Goal: Task Accomplishment & Management: Use online tool/utility

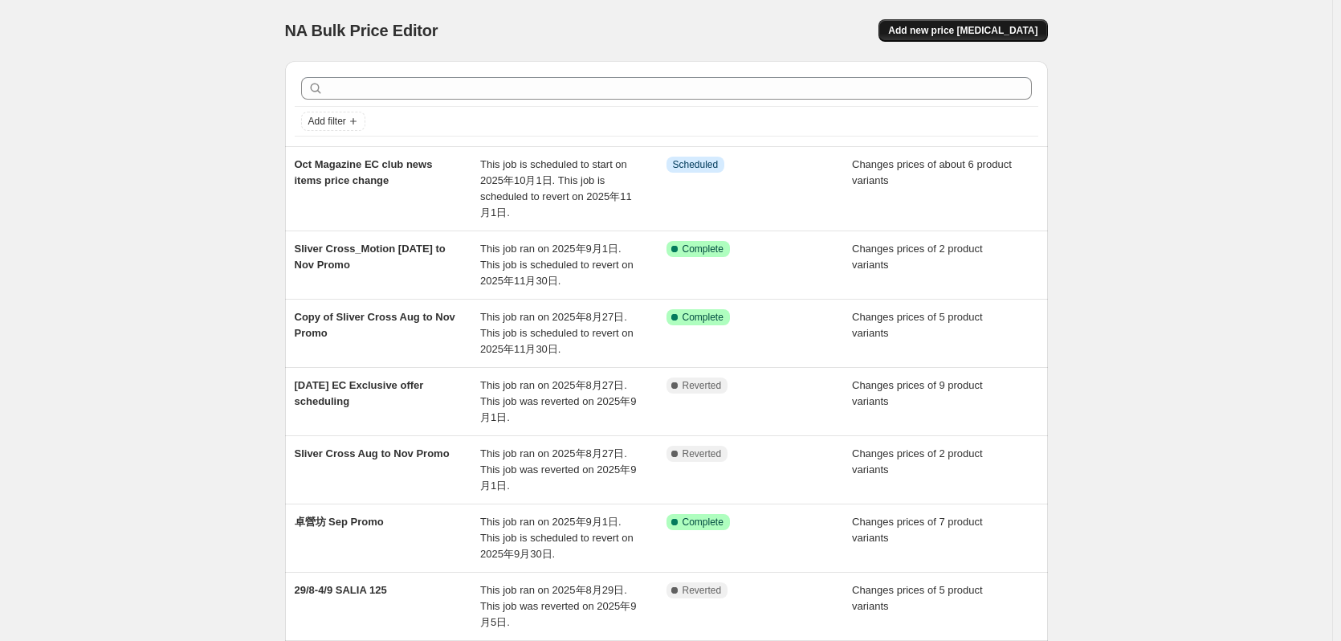
click at [996, 36] on span "Add new price [MEDICAL_DATA]" at bounding box center [962, 30] width 149 height 13
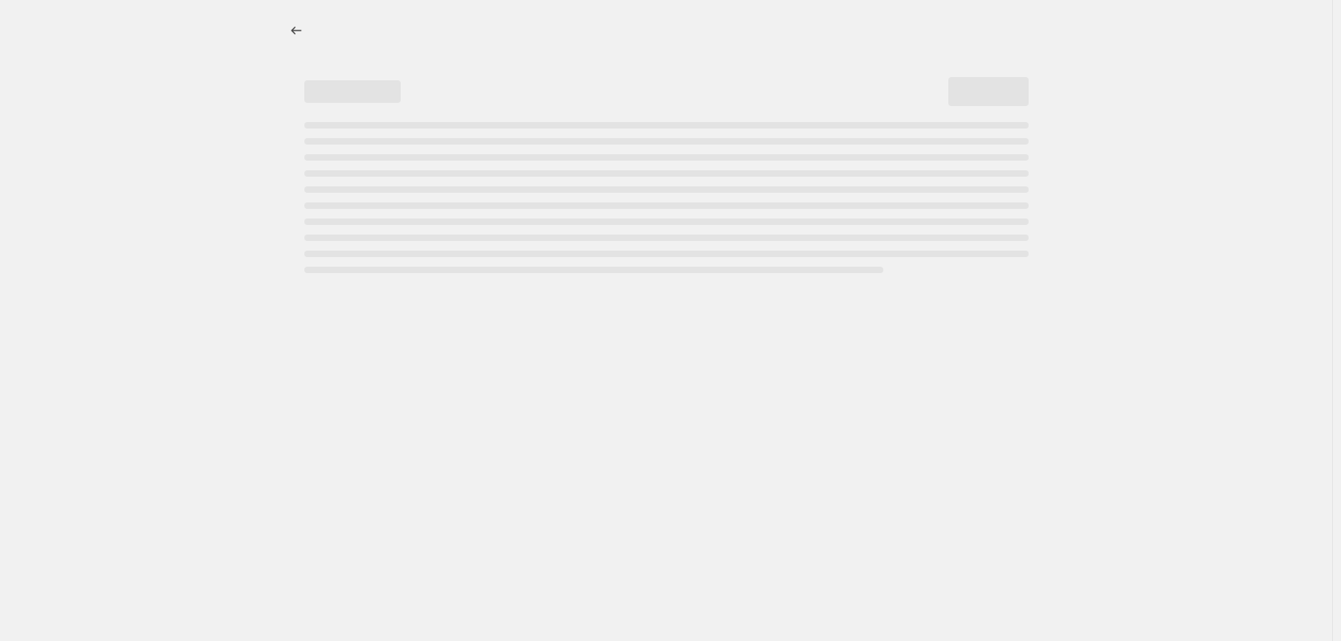
select select "percentage"
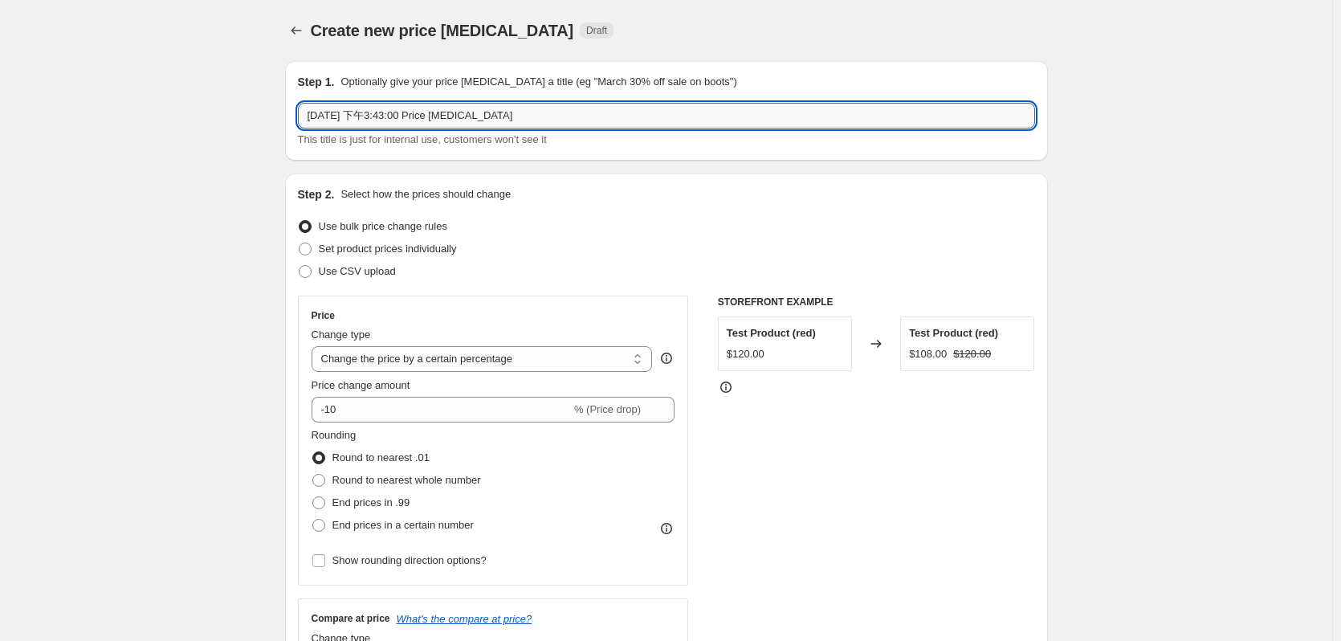
click at [471, 127] on input "[DATE] 下午3:43:00 Price [MEDICAL_DATA]" at bounding box center [666, 116] width 737 height 26
drag, startPoint x: 556, startPoint y: 121, endPoint x: 234, endPoint y: 129, distance: 322.1
type input "B&H Promo end on [DATE]"
click at [365, 253] on span "Set product prices individually" at bounding box center [388, 248] width 138 height 12
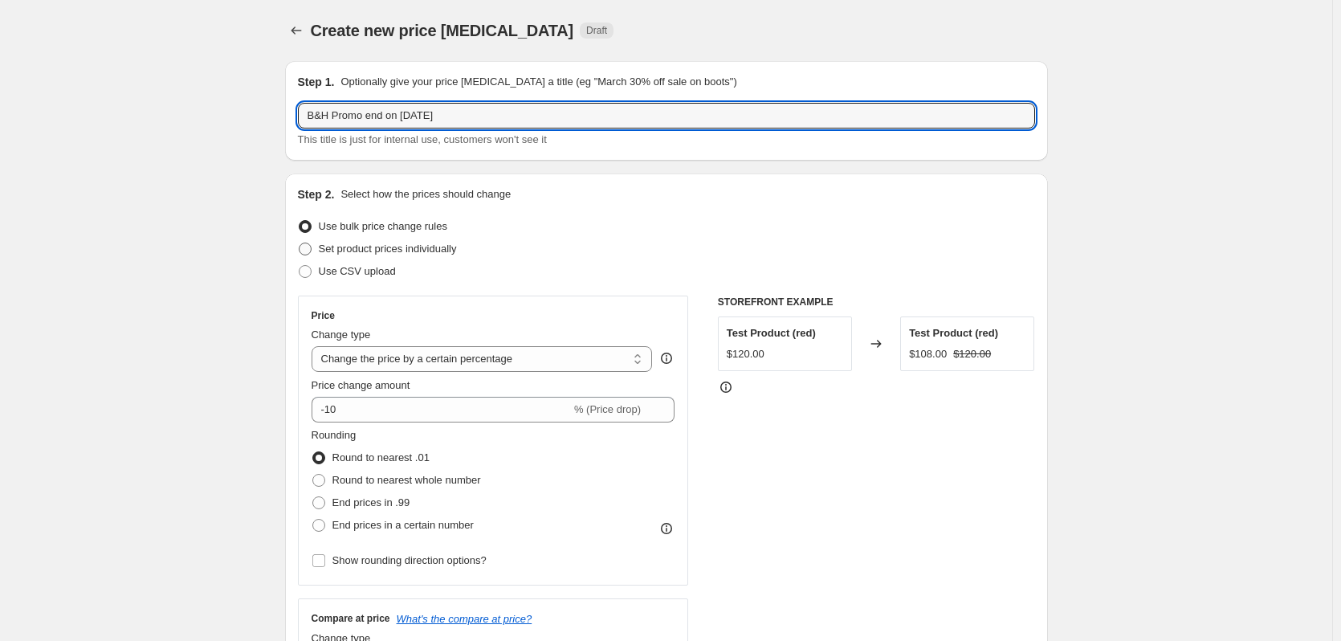
click at [300, 243] on input "Set product prices individually" at bounding box center [299, 242] width 1 height 1
radio input "true"
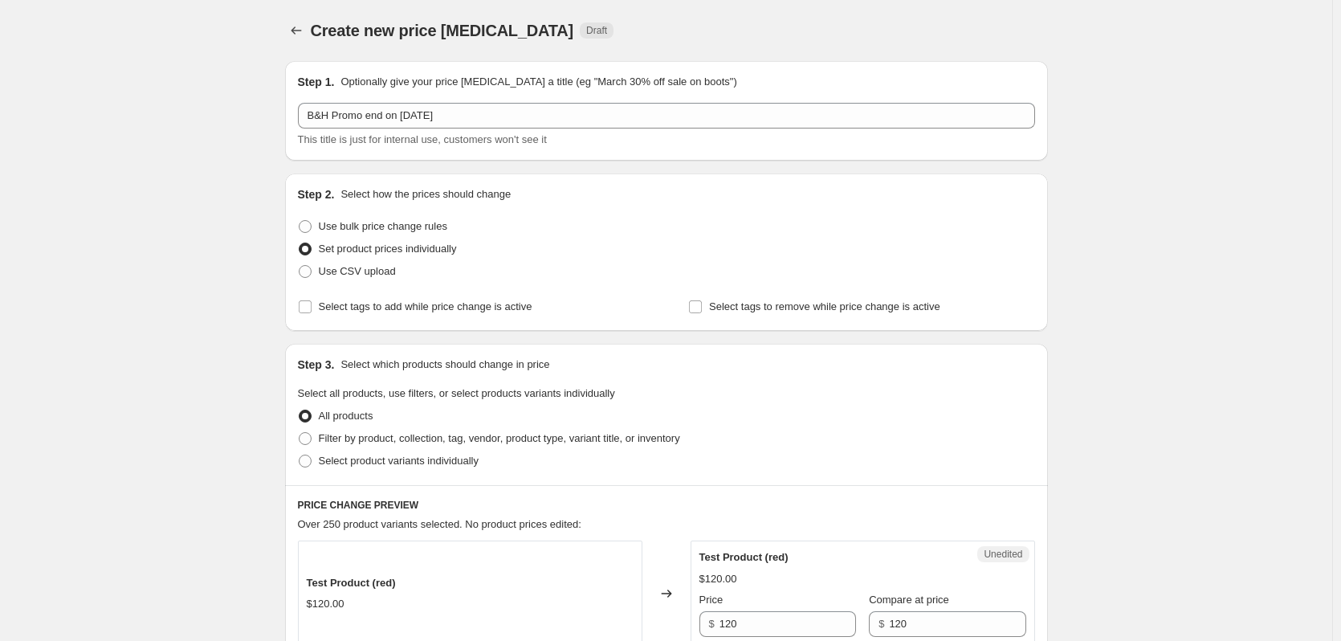
click at [373, 472] on div "Step 3. Select which products should change in price Select all products, use f…" at bounding box center [666, 414] width 763 height 141
click at [374, 456] on span "Select product variants individually" at bounding box center [399, 460] width 160 height 12
click at [300, 455] on input "Select product variants individually" at bounding box center [299, 454] width 1 height 1
radio input "true"
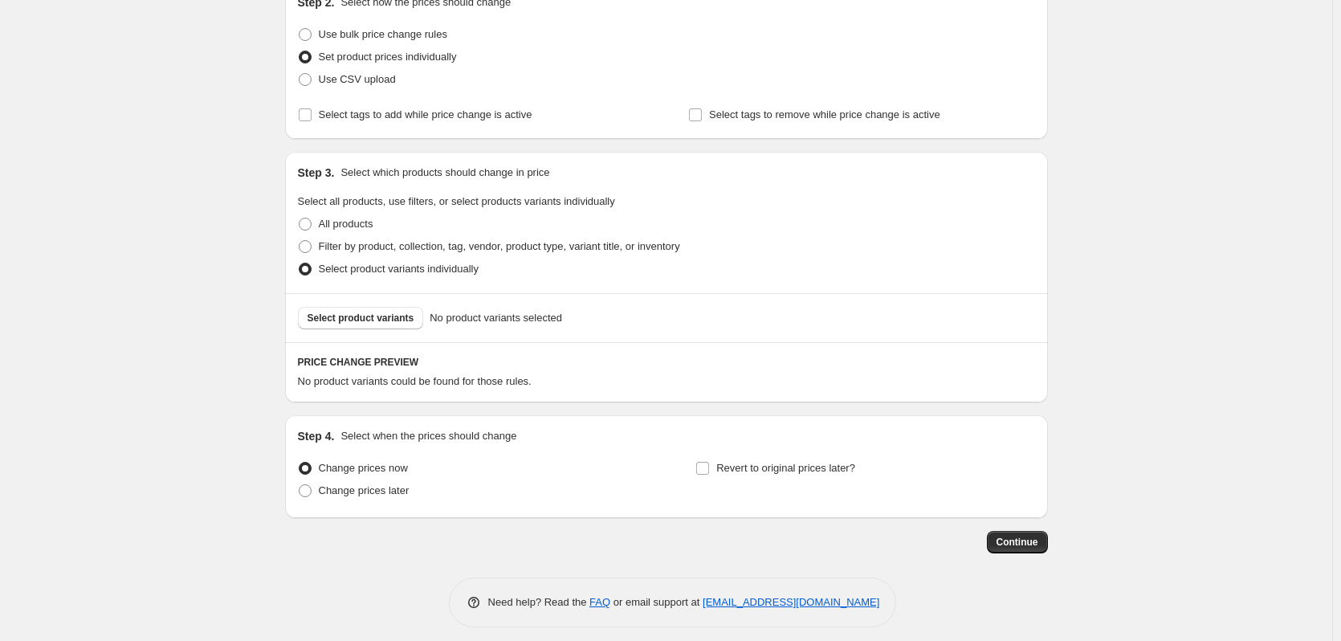
scroll to position [202, 0]
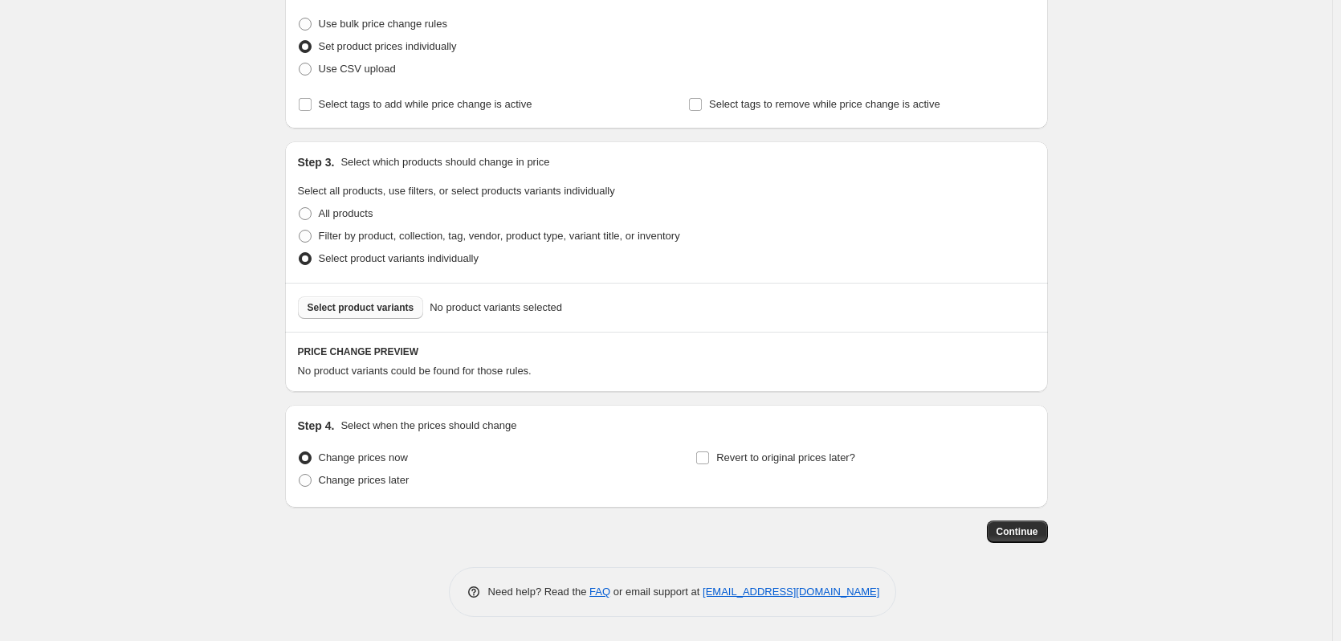
click at [379, 311] on span "Select product variants" at bounding box center [361, 307] width 107 height 13
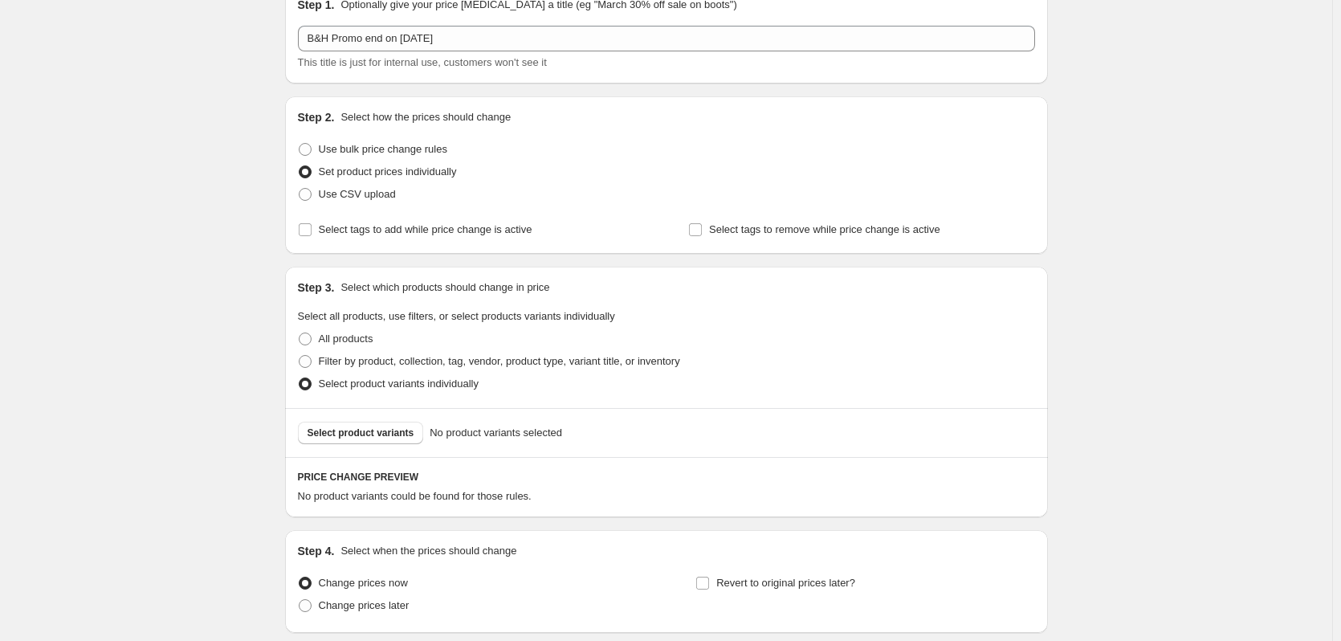
scroll to position [0, 0]
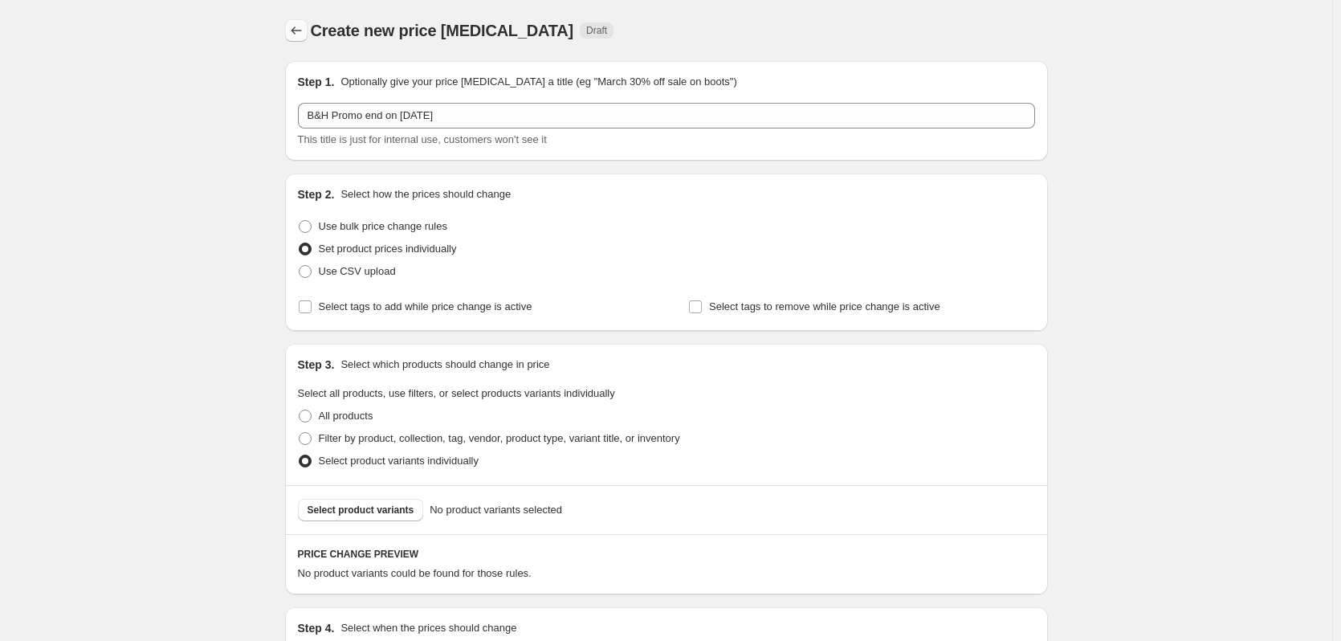
click at [300, 26] on icon "Price change jobs" at bounding box center [296, 30] width 16 height 16
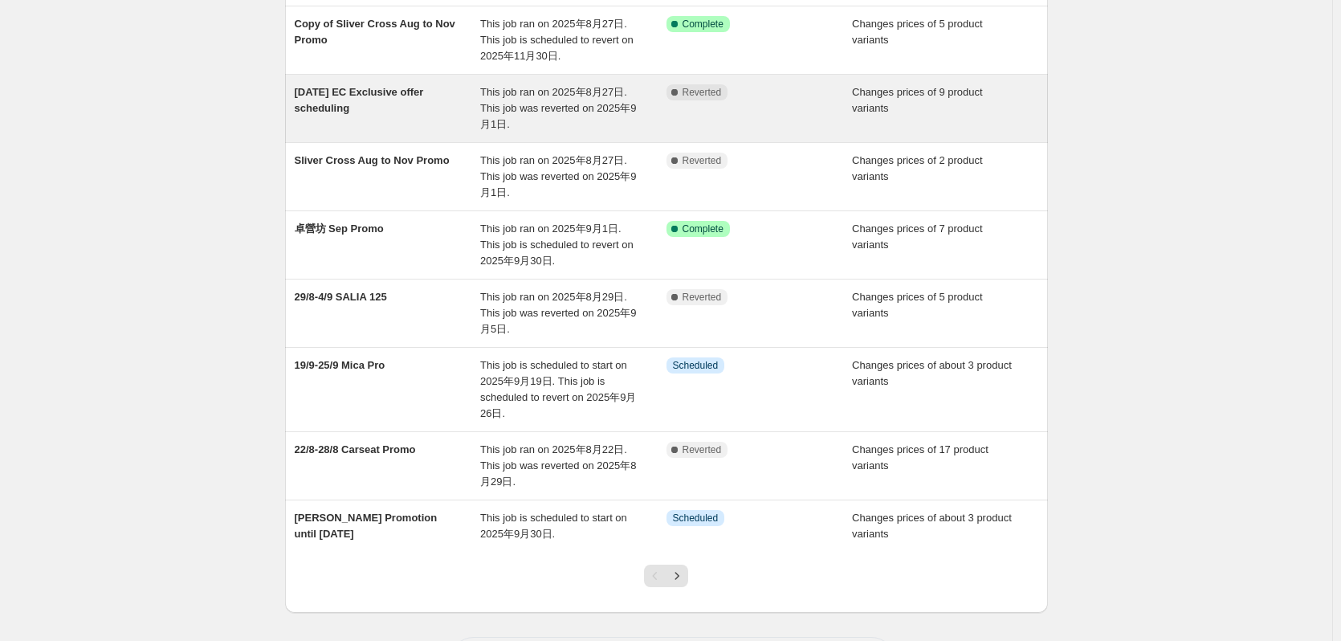
scroll to position [321, 0]
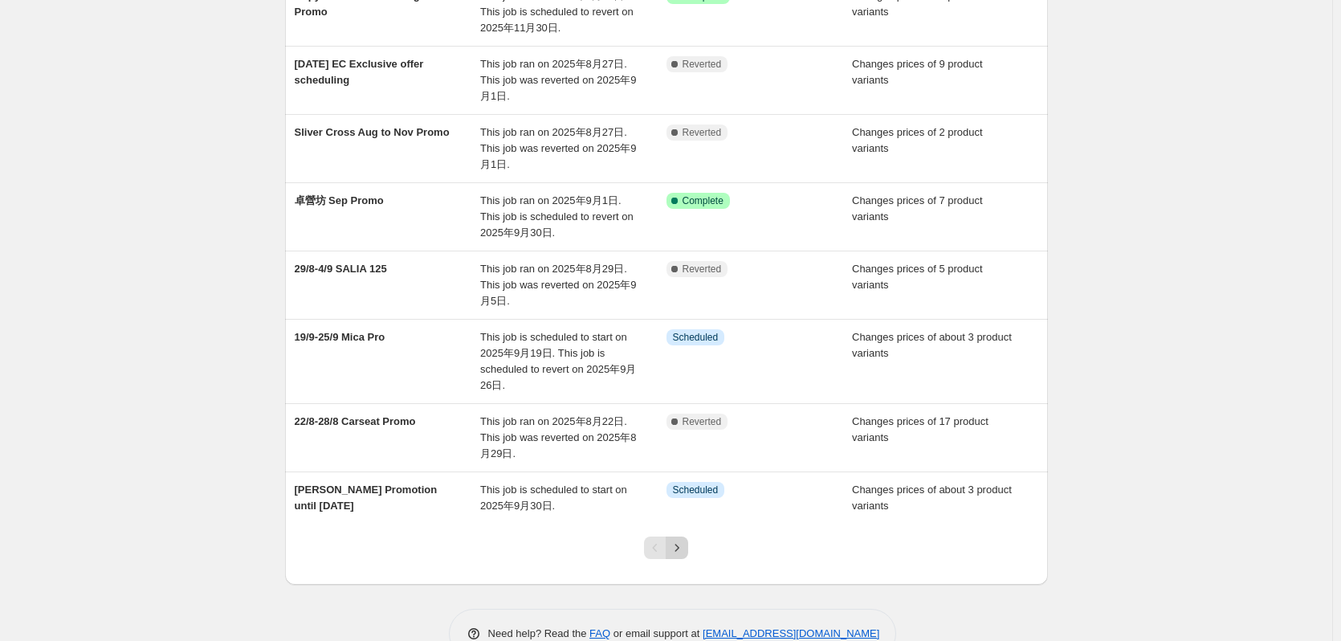
click at [680, 549] on icon "Next" at bounding box center [677, 548] width 16 height 16
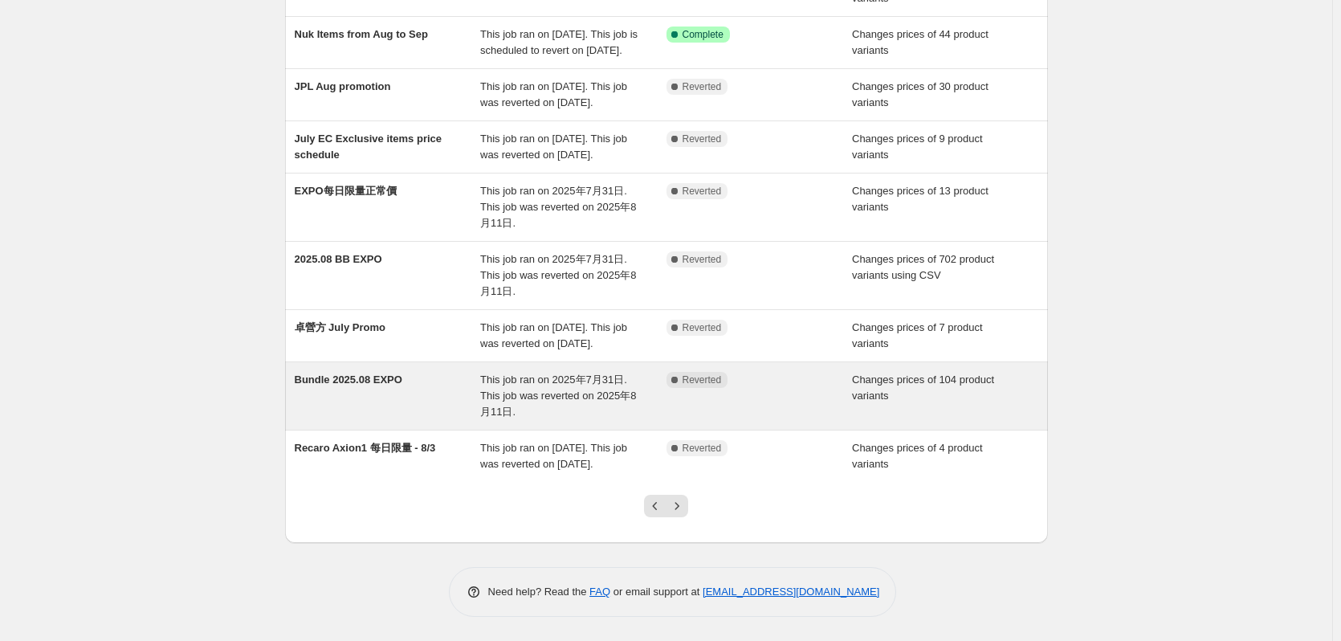
scroll to position [299, 0]
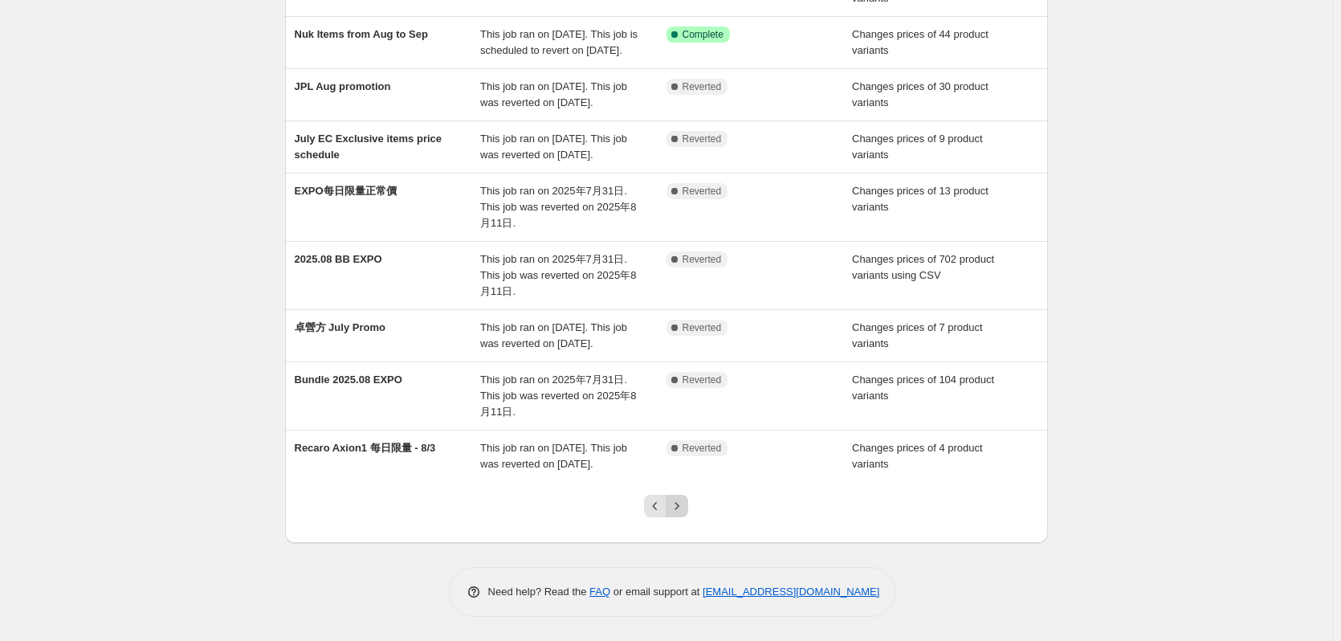
click at [685, 507] on icon "Next" at bounding box center [677, 506] width 16 height 16
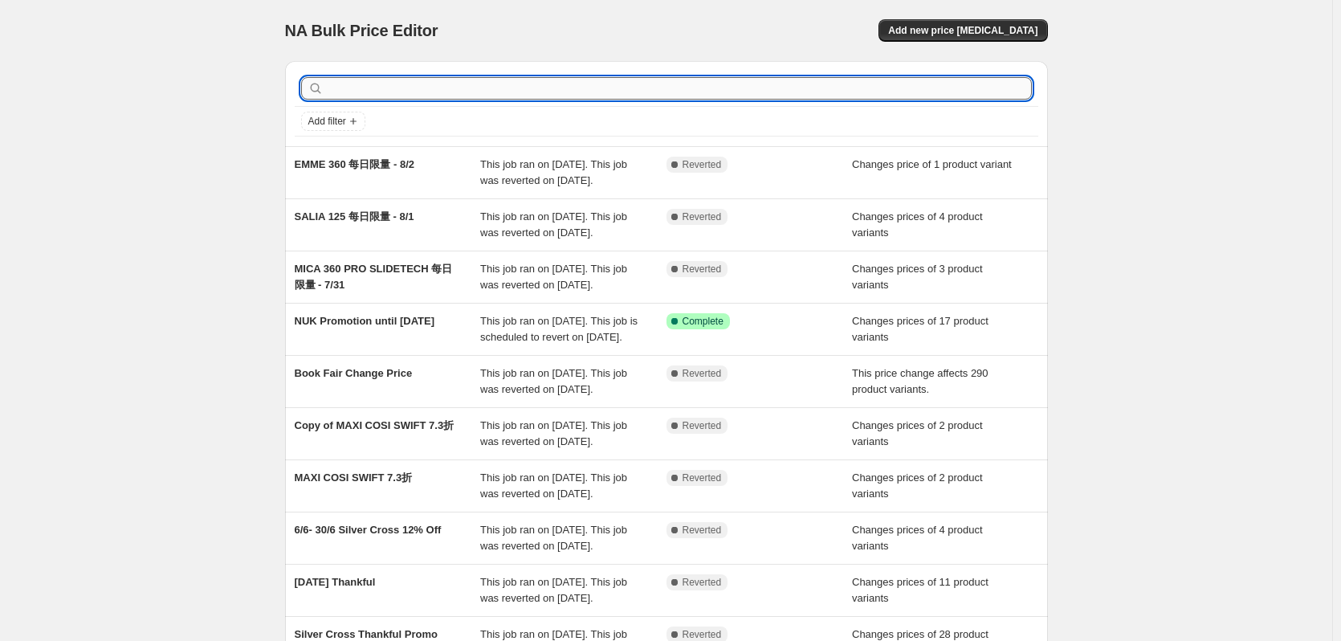
click at [506, 79] on input "text" at bounding box center [679, 88] width 705 height 22
type input "B&H"
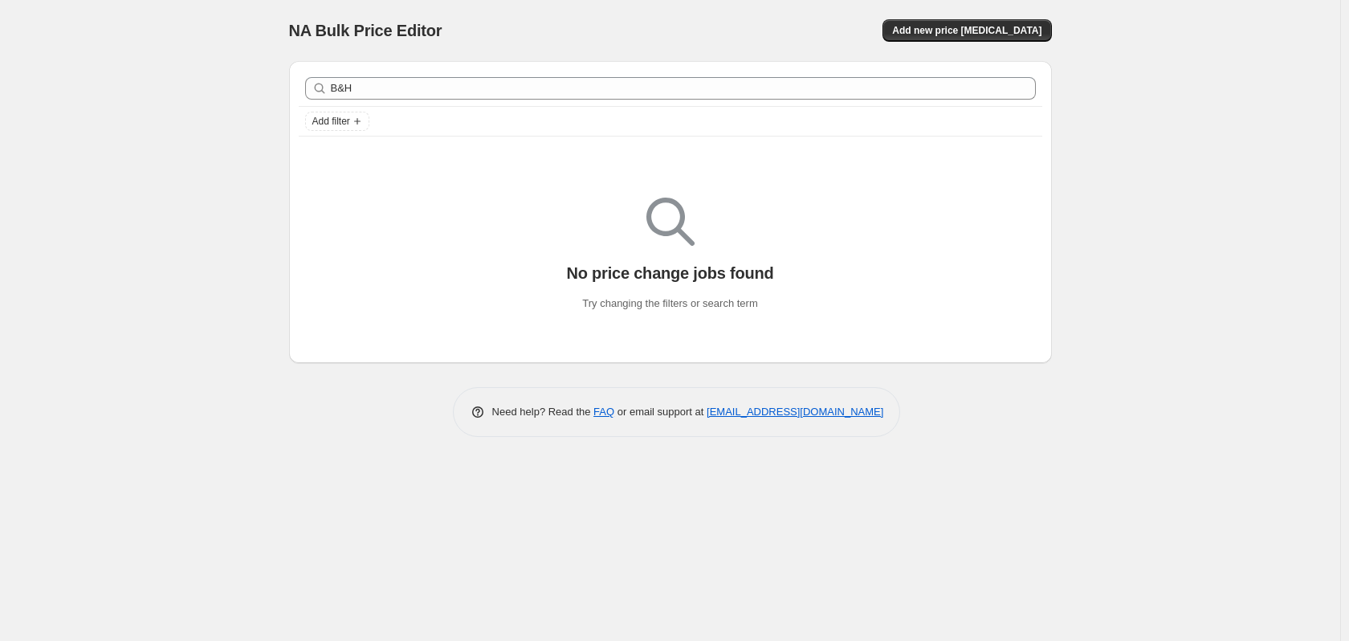
click at [222, 148] on div "NA Bulk Price Editor. This page is ready NA Bulk Price Editor Add new price cha…" at bounding box center [670, 320] width 1340 height 641
click at [434, 71] on div "B&H Clear" at bounding box center [671, 88] width 744 height 35
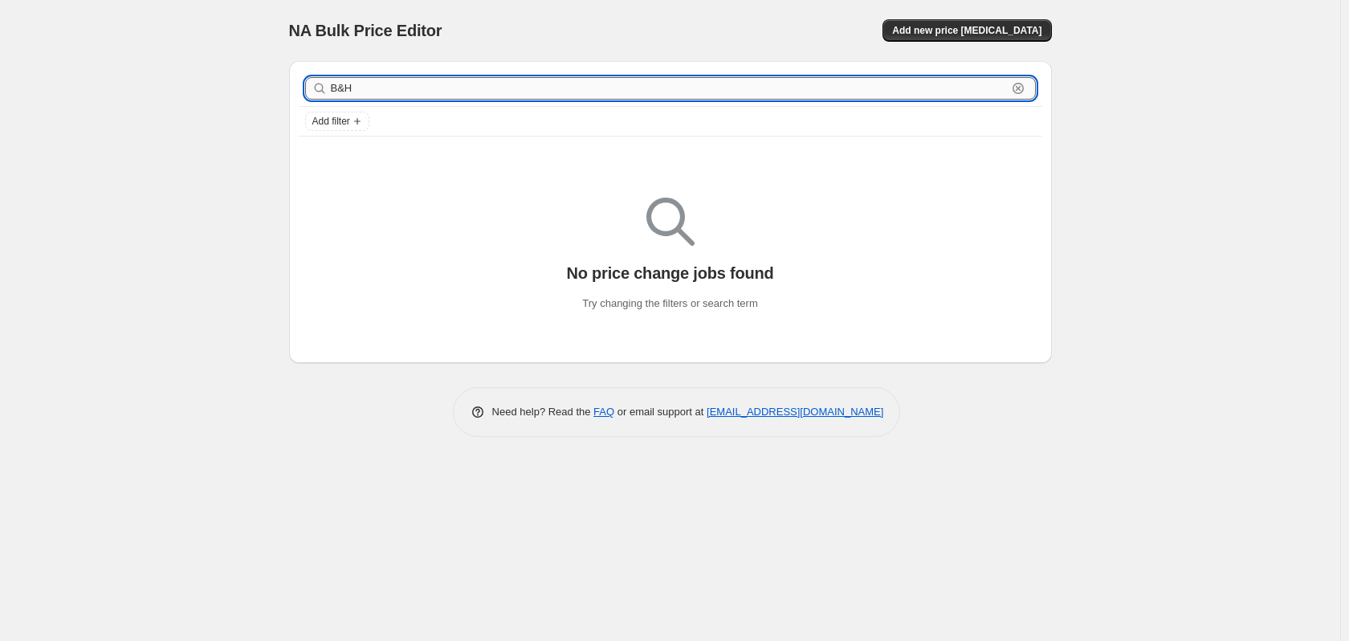
click at [427, 84] on input "B&H" at bounding box center [669, 88] width 676 height 22
drag, startPoint x: 317, startPoint y: 95, endPoint x: 267, endPoint y: 110, distance: 52.1
click at [270, 108] on div "NA Bulk Price Editor. This page is ready NA Bulk Price Editor Add new price cha…" at bounding box center [670, 230] width 801 height 461
